Goal: Communication & Community: Answer question/provide support

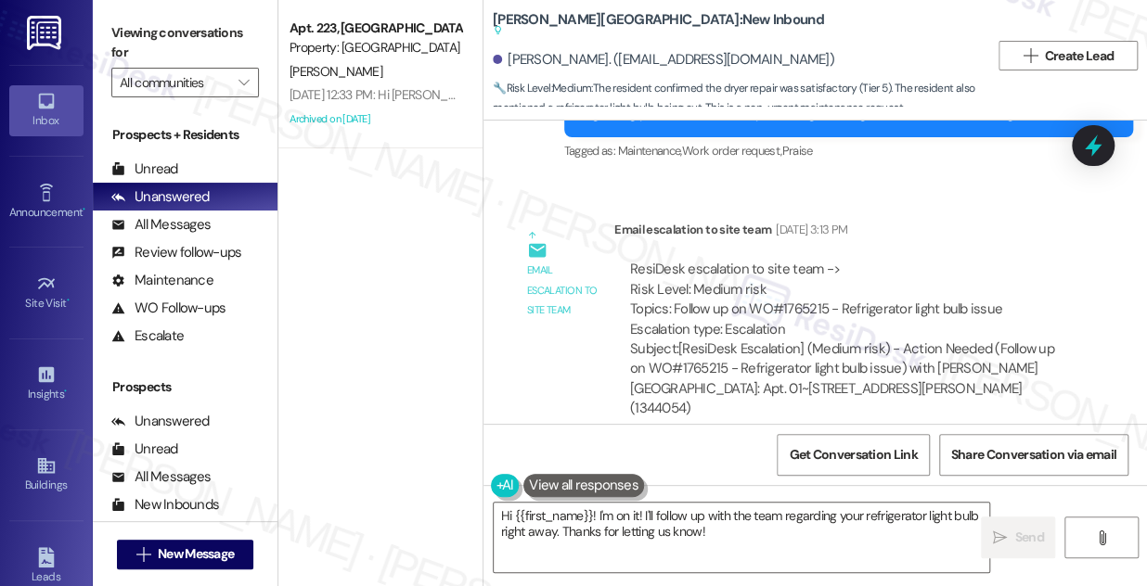
scroll to position [5956, 0]
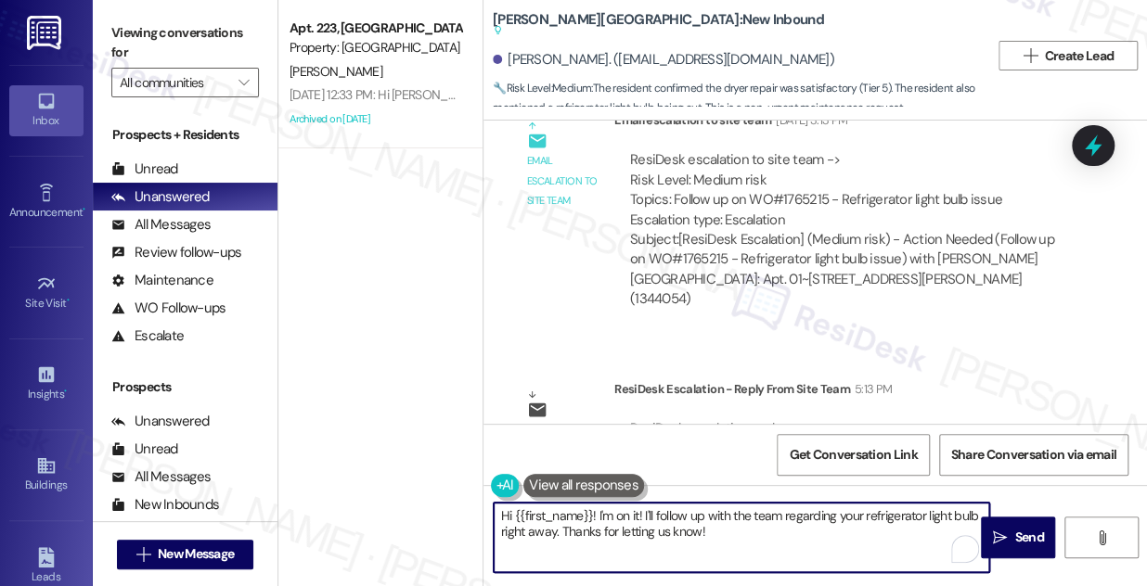
drag, startPoint x: 606, startPoint y: 514, endPoint x: 598, endPoint y: 508, distance: 10.0
click at [598, 508] on textarea "Hi {{first_name}}! I'm on it! I'll follow up with the team regarding your refri…" at bounding box center [741, 538] width 495 height 70
paste textarea "Thank you for your patience, we are waiting on a shipment of lightbulbs and wil…"
click at [649, 533] on textarea "Hi {{first_name}}! Thank you for your patience. We are waiting on a shipment of…" at bounding box center [741, 538] width 495 height 70
click at [688, 520] on textarea "Hi {{first_name}}! Thank you for your patience. We are waiting on a shipment of…" at bounding box center [741, 538] width 495 height 70
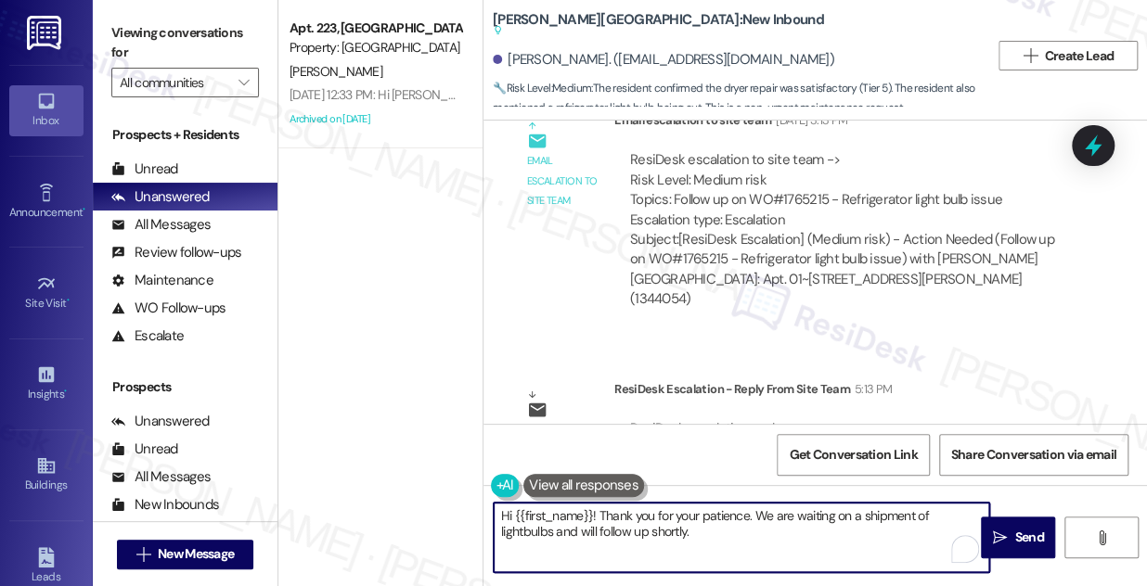
click at [688, 520] on textarea "Hi {{first_name}}! Thank you for your patience. We are waiting on a shipment of…" at bounding box center [741, 538] width 495 height 70
click at [747, 534] on textarea "Hi {{first_name}}! Thank you for your patience. We are waiting on a shipment of…" at bounding box center [741, 538] width 495 height 70
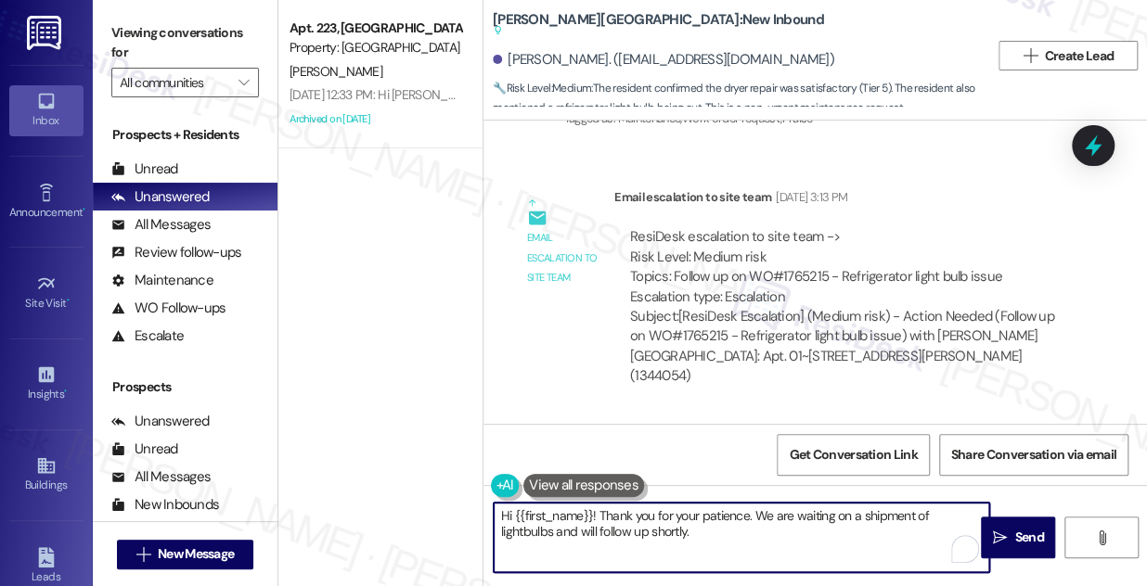
scroll to position [5787, 0]
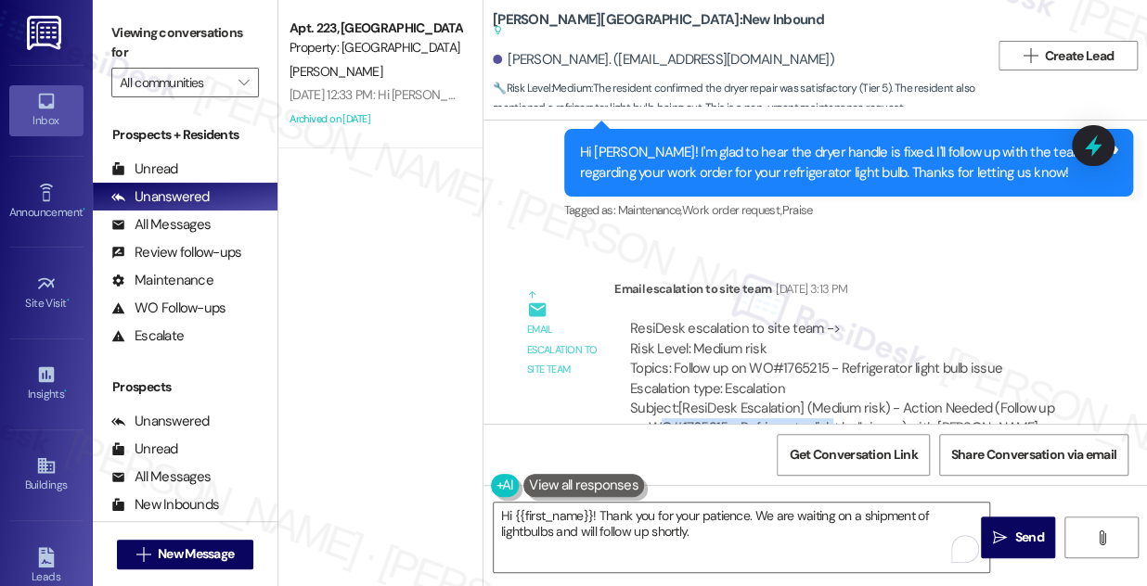
drag, startPoint x: 658, startPoint y: 338, endPoint x: 832, endPoint y: 348, distance: 174.7
click at [832, 399] on div "Subject: [ResiDesk Escalation] (Medium risk) - Action Needed (Follow up on WO#1…" at bounding box center [847, 439] width 435 height 80
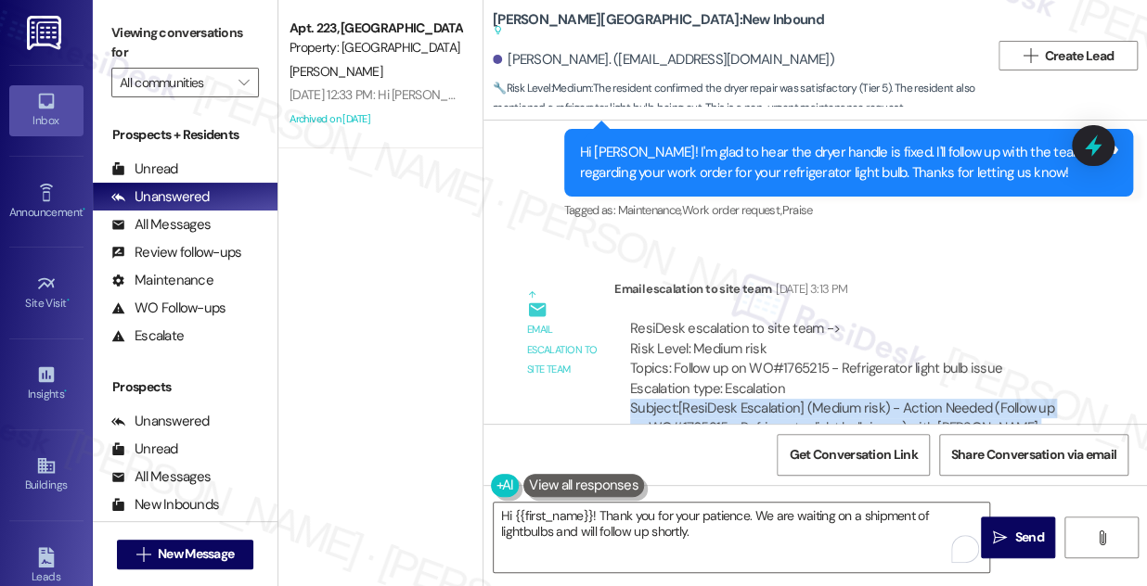
click at [832, 399] on div "Subject: [ResiDesk Escalation] (Medium risk) - Action Needed (Follow up on WO#1…" at bounding box center [847, 439] width 435 height 80
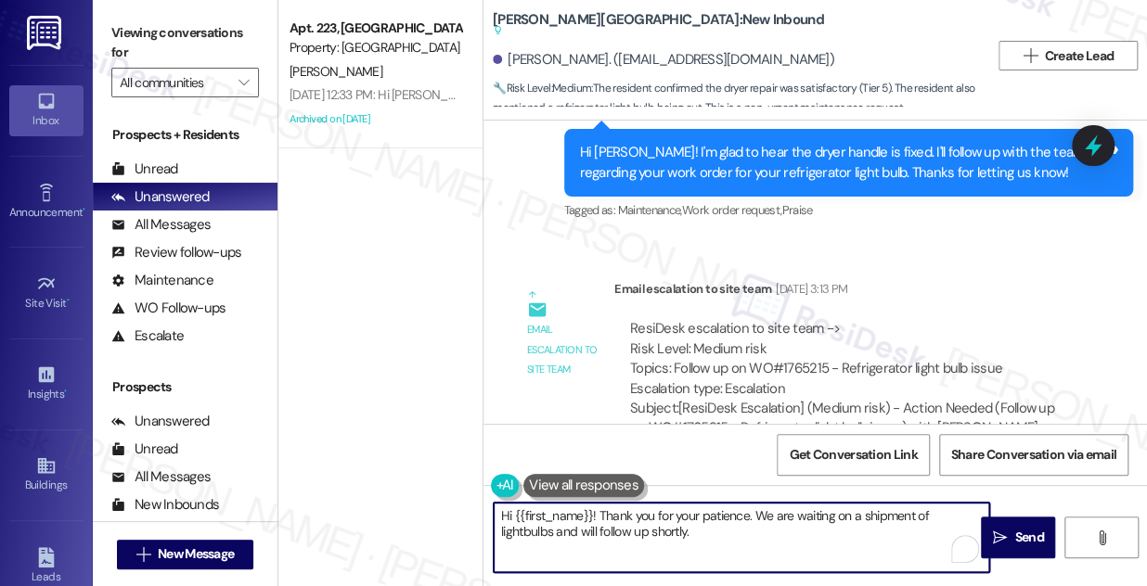
click at [662, 533] on textarea "Hi {{first_name}}! Thank you for your patience. We are waiting on a shipment of…" at bounding box center [741, 538] width 495 height 70
click at [680, 541] on textarea "Hi {{first_name}}! Thank you for your patience. We are waiting on a shipment of…" at bounding box center [741, 538] width 495 height 70
type textarea "Hi {{first_name}}! Thank you for your patience. We are waiting on a shipment of…"
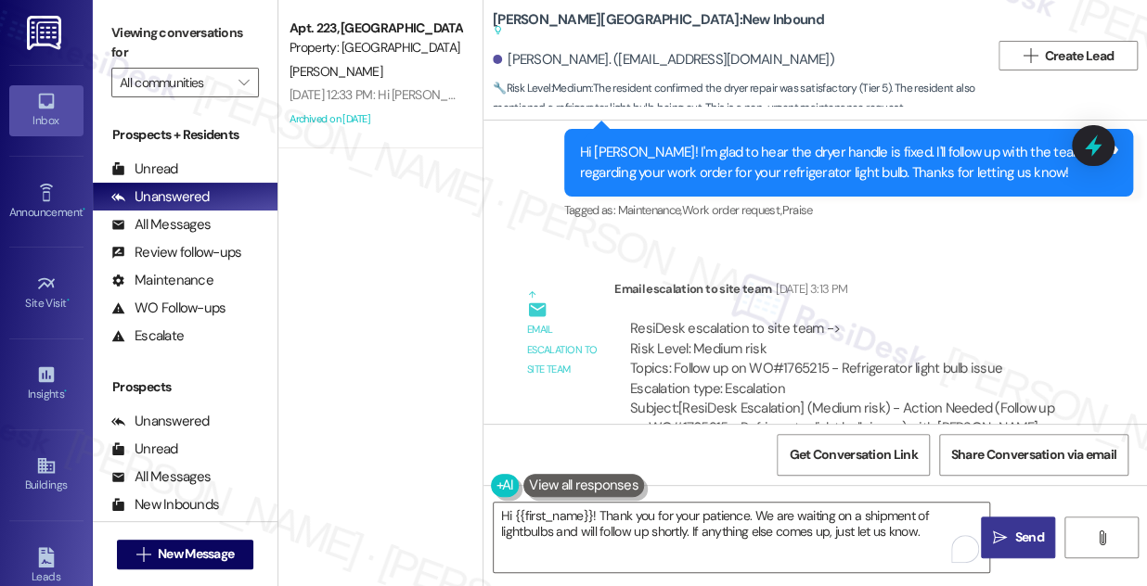
click at [989, 539] on span " Send" at bounding box center [1018, 537] width 58 height 19
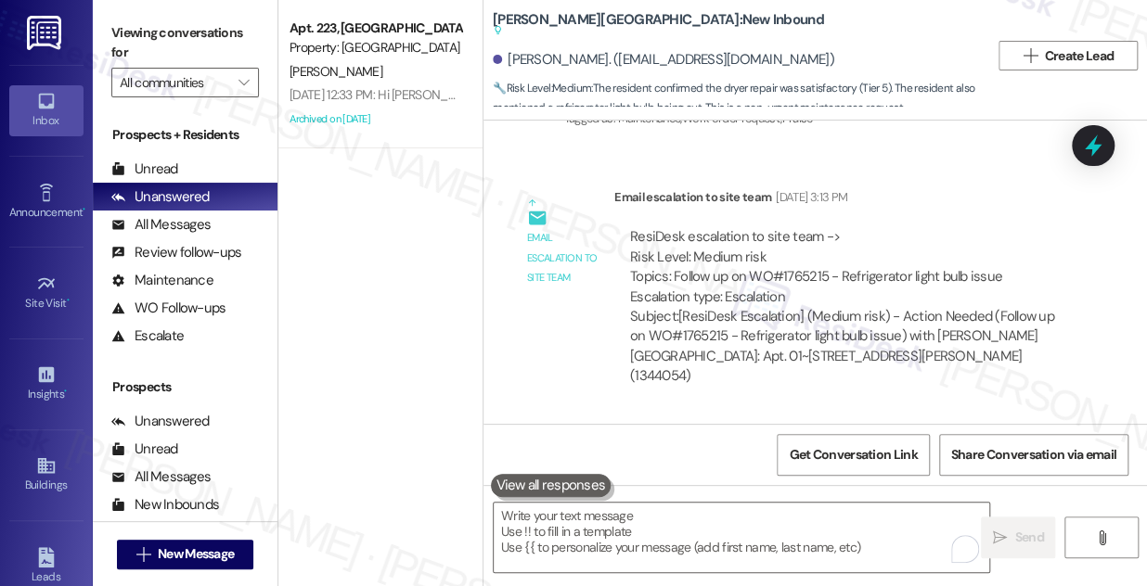
scroll to position [5956, 0]
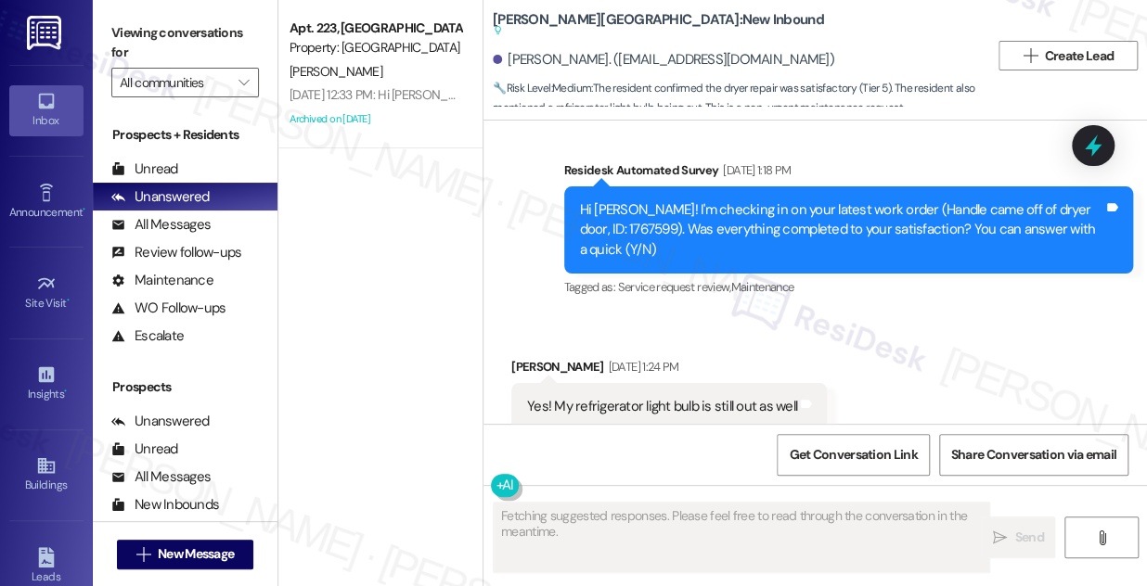
scroll to position [5341, 0]
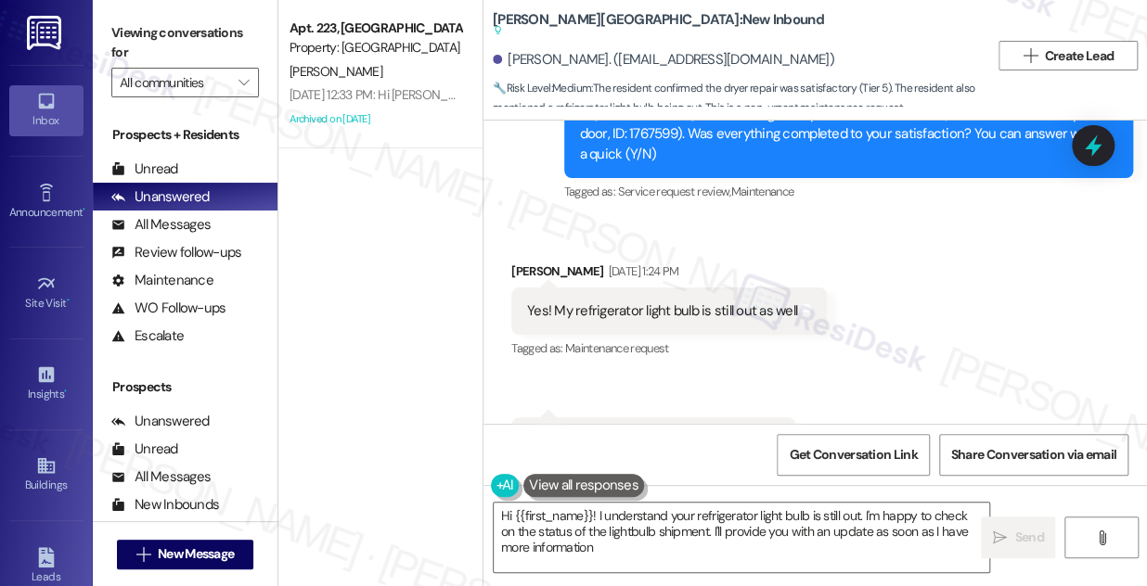
type textarea "Hi {{first_name}}! I understand your refrigerator light bulb is still out. I'm …"
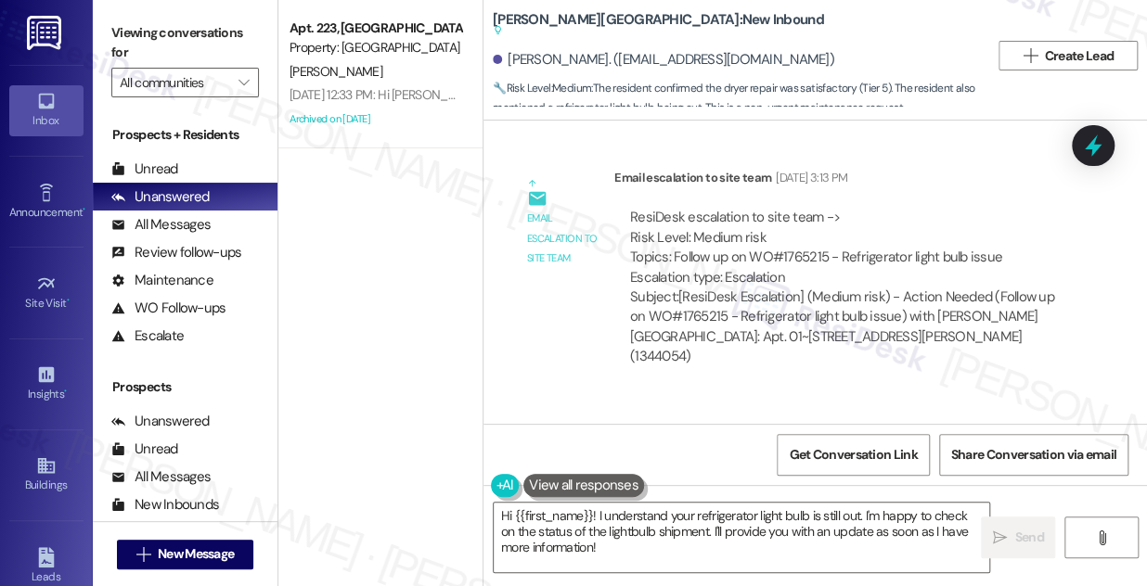
scroll to position [6132, 0]
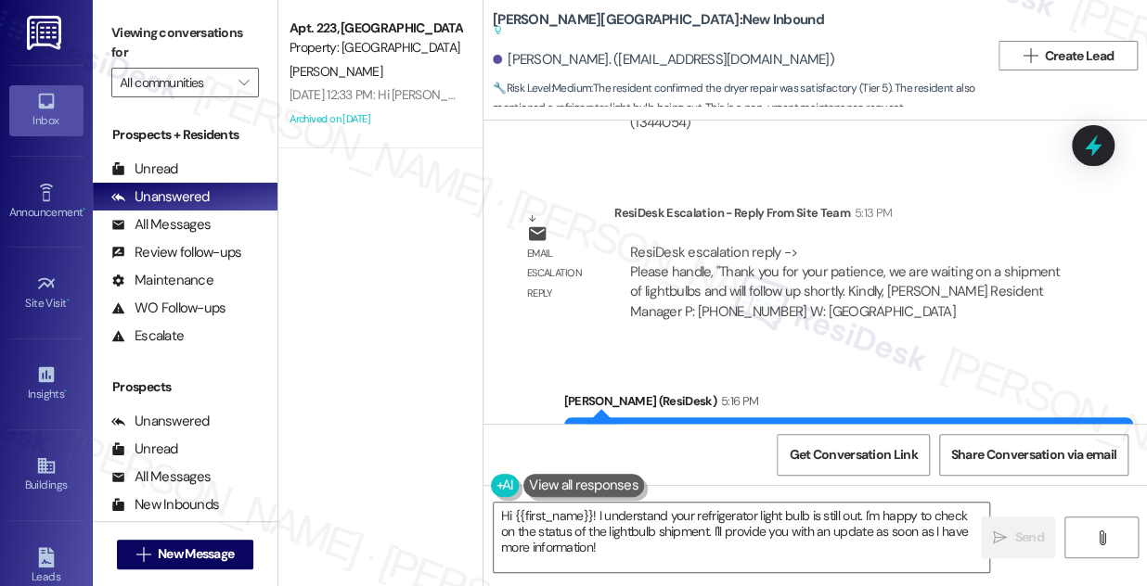
click at [786, 431] on div "Hi [PERSON_NAME]! Thank you for your patience. We are waiting on a shipment of …" at bounding box center [842, 451] width 524 height 40
